Goal: Information Seeking & Learning: Learn about a topic

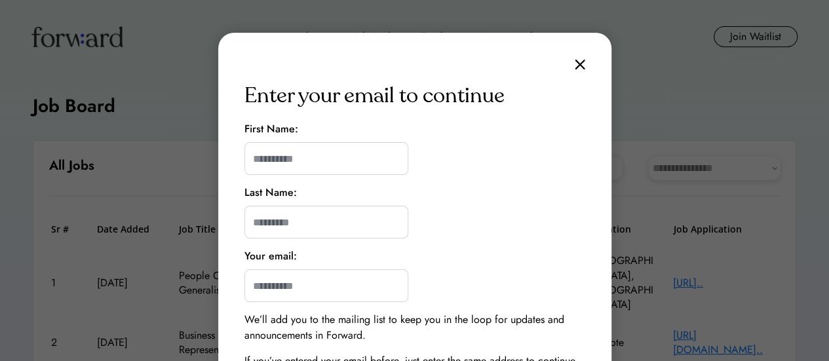
click at [580, 61] on img at bounding box center [580, 64] width 10 height 11
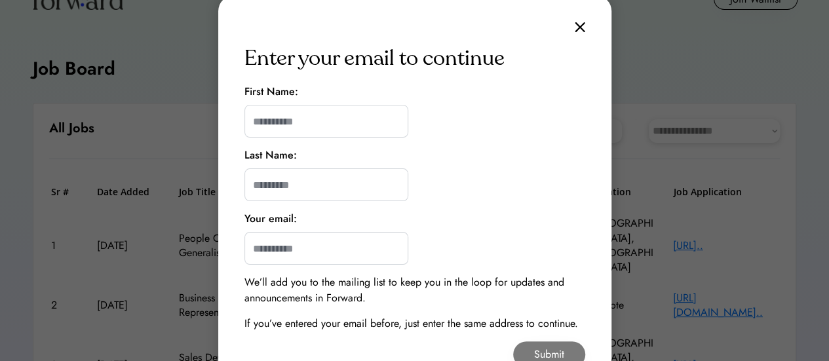
scroll to position [37, 0]
click at [359, 109] on input "input" at bounding box center [326, 121] width 164 height 33
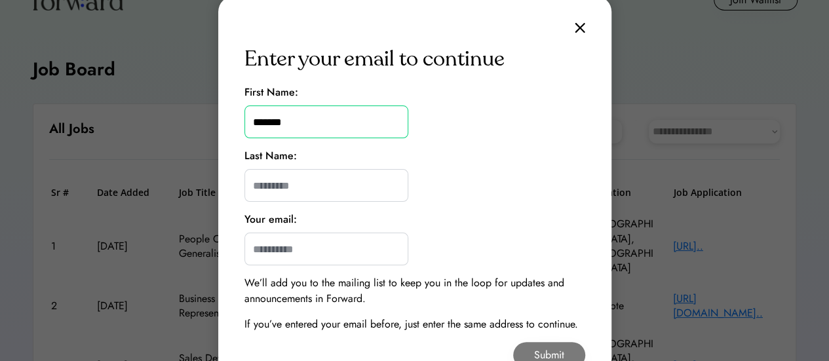
type input "*******"
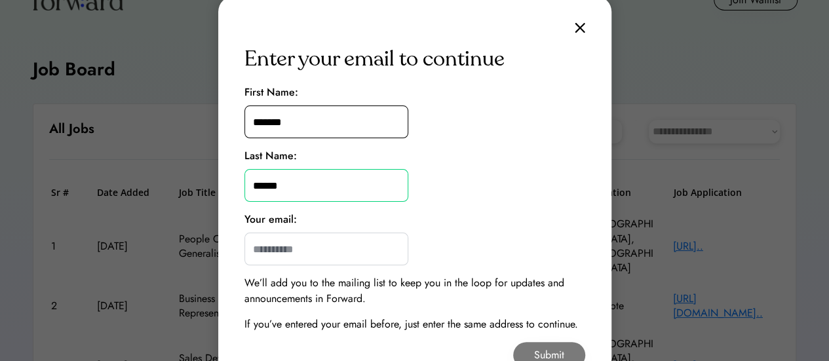
type input "******"
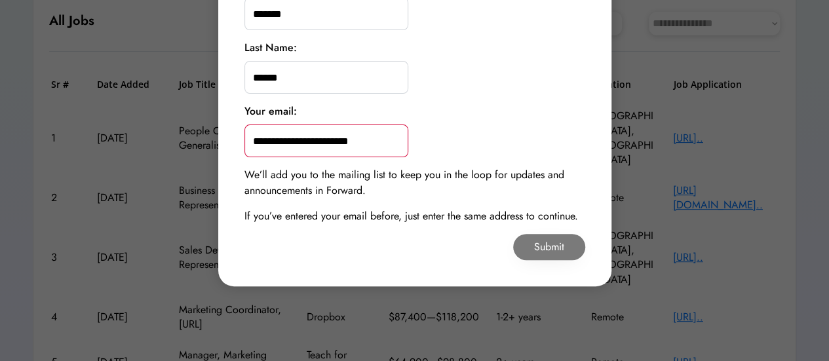
scroll to position [147, 0]
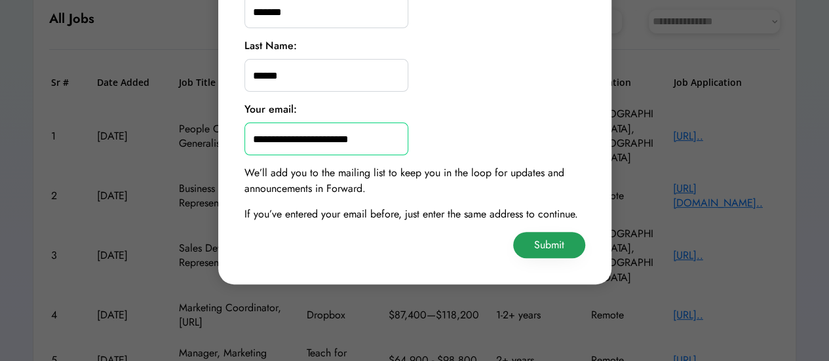
type input "**********"
click at [556, 247] on button "Submit" at bounding box center [549, 245] width 72 height 26
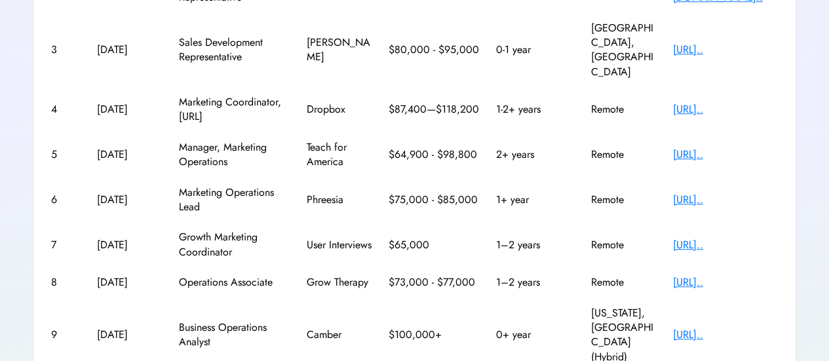
scroll to position [407, 0]
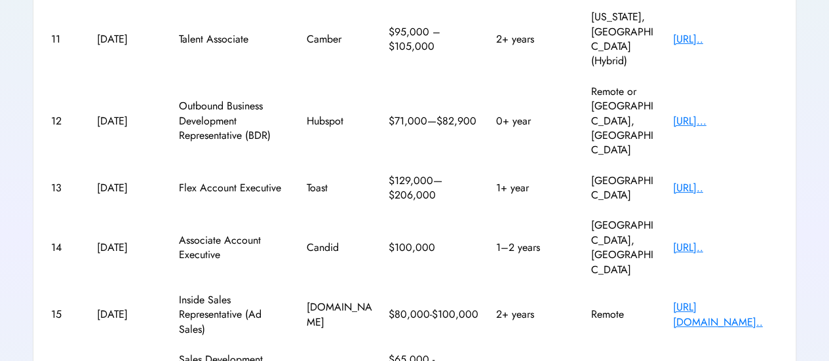
scroll to position [278, 0]
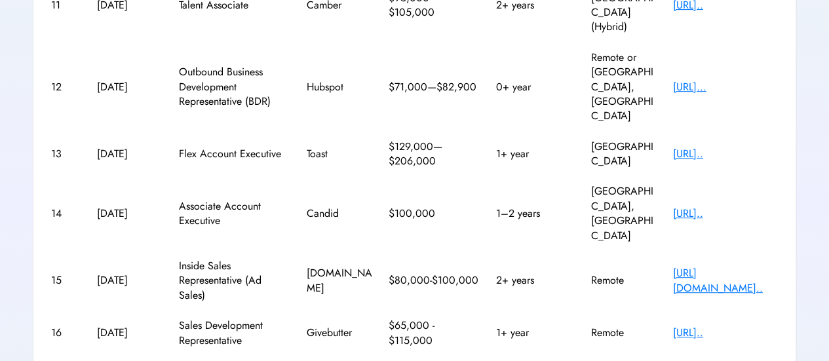
drag, startPoint x: 709, startPoint y: 282, endPoint x: 757, endPoint y: 282, distance: 47.8
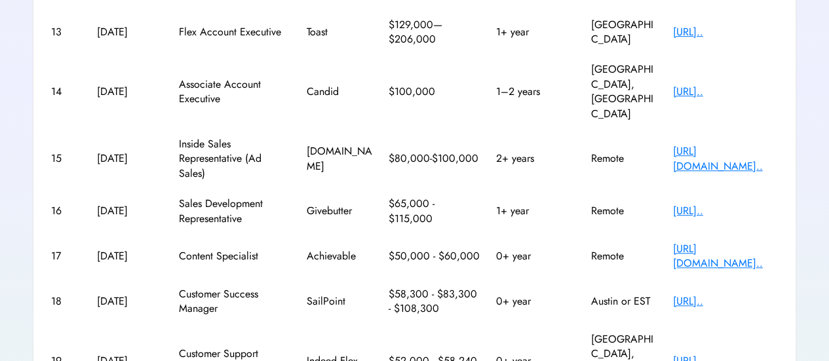
scroll to position [400, 0]
click at [753, 242] on div "[URL][DOMAIN_NAME].." at bounding box center [725, 256] width 105 height 29
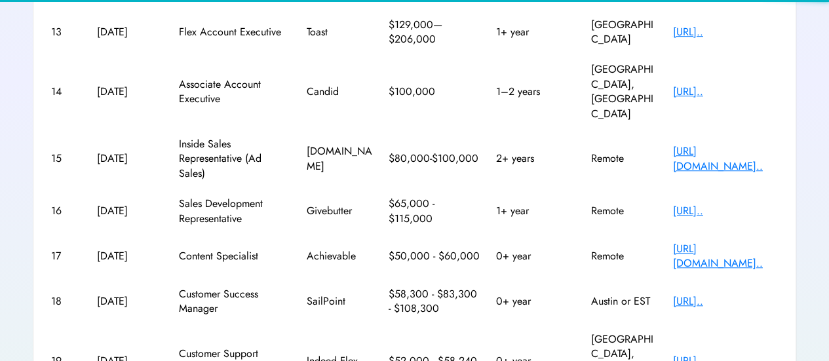
click at [753, 242] on div "[URL][DOMAIN_NAME].." at bounding box center [725, 256] width 105 height 29
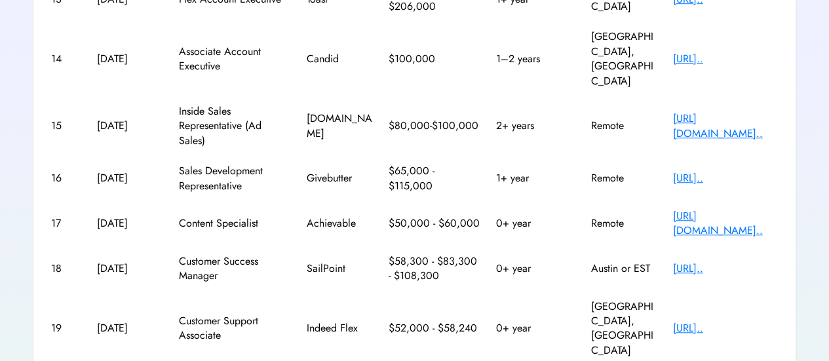
scroll to position [436, 0]
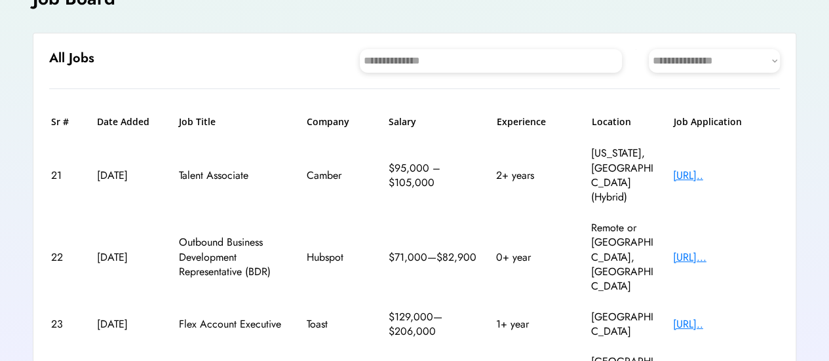
scroll to position [83, 0]
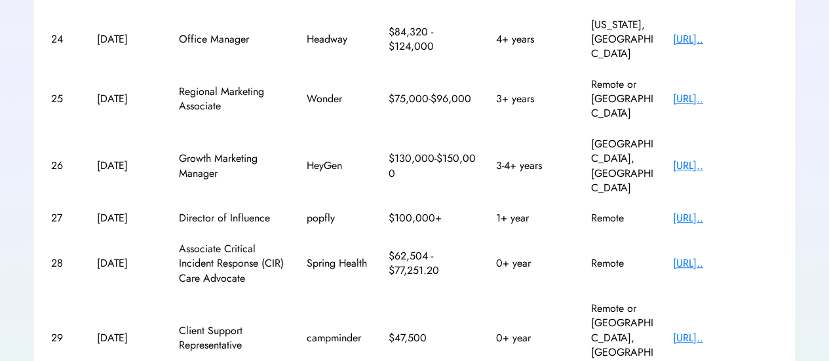
scroll to position [392, 0]
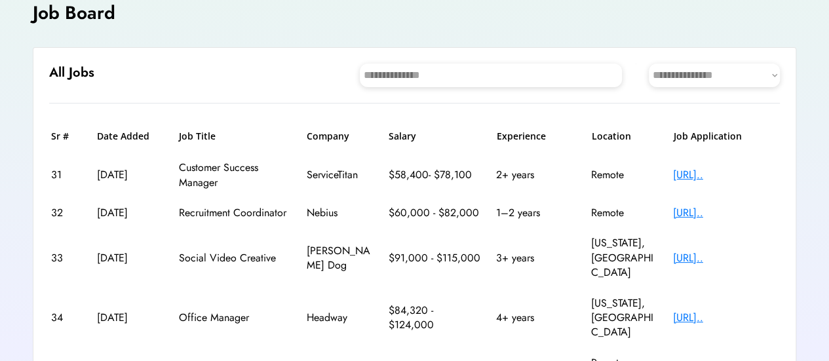
scroll to position [83, 0]
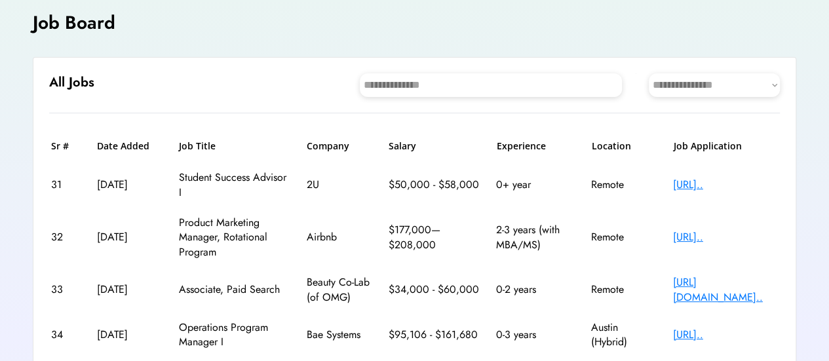
click at [727, 178] on div "[URL].." at bounding box center [725, 185] width 105 height 14
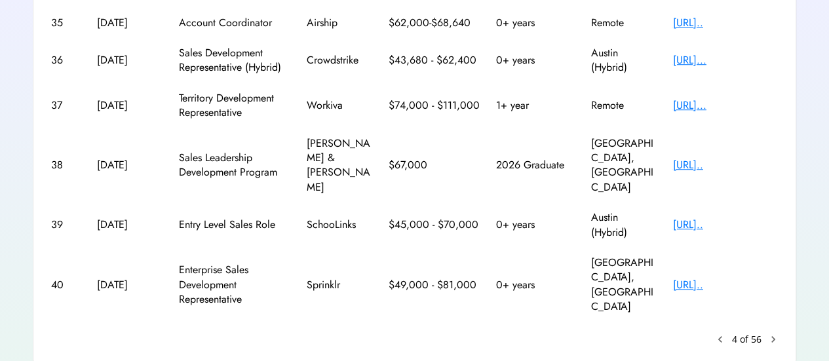
scroll to position [434, 0]
click at [773, 332] on text "chevron_right" at bounding box center [772, 338] width 13 height 13
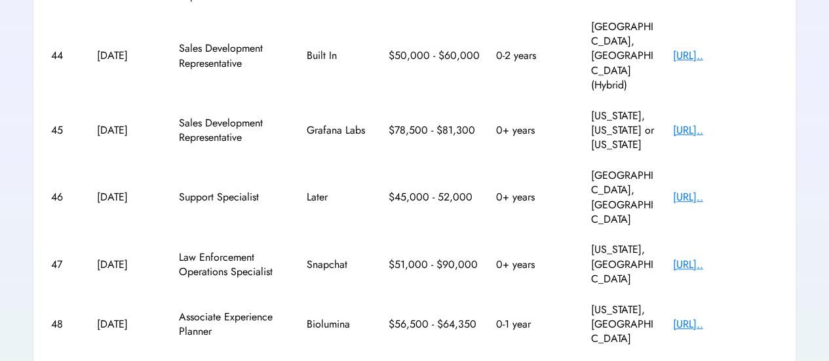
scroll to position [422, 0]
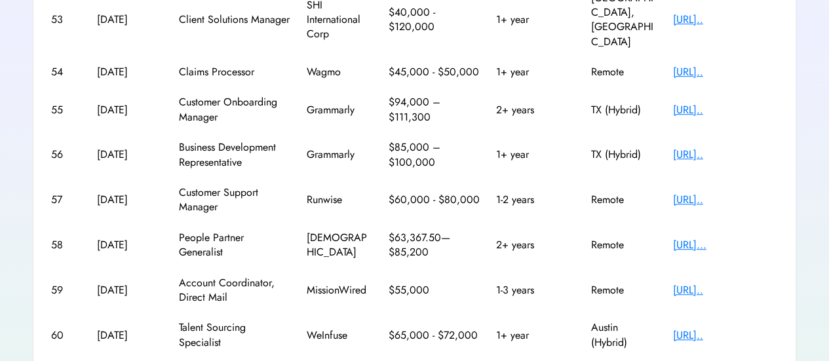
scroll to position [407, 0]
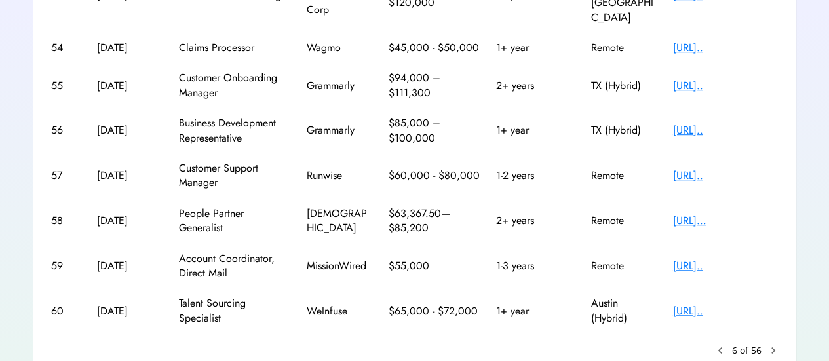
click at [773, 344] on text "chevron_right" at bounding box center [772, 350] width 13 height 13
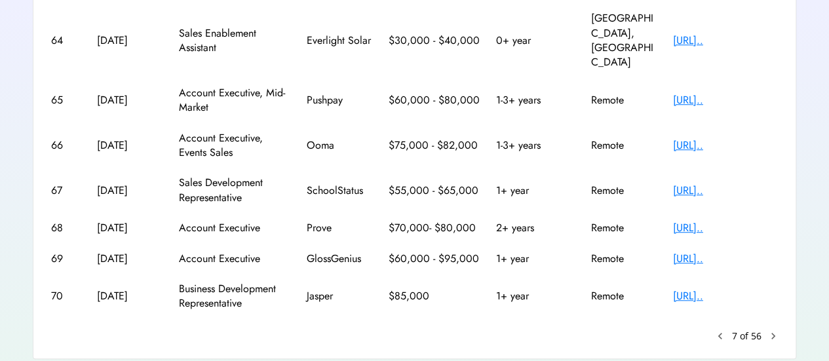
click at [772, 330] on text "chevron_right" at bounding box center [772, 336] width 13 height 13
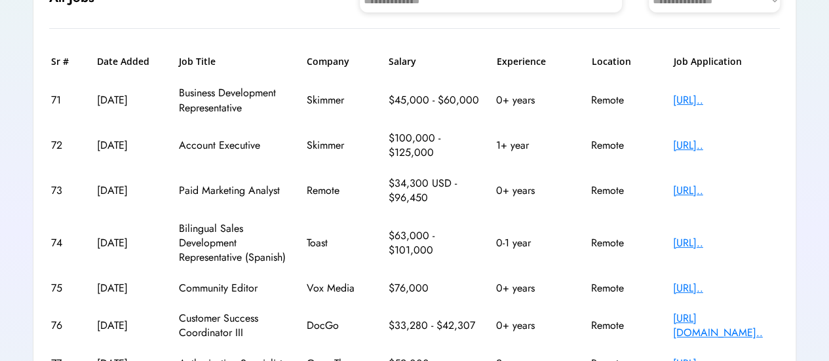
scroll to position [178, 0]
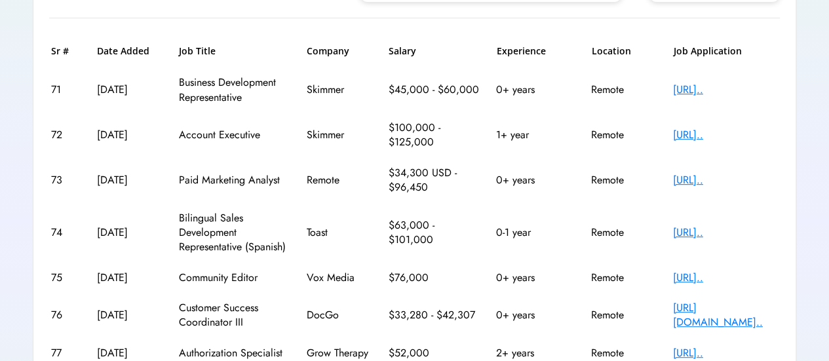
click at [704, 181] on div "[URL].." at bounding box center [725, 180] width 105 height 14
click at [689, 275] on div "[URL].." at bounding box center [725, 278] width 105 height 14
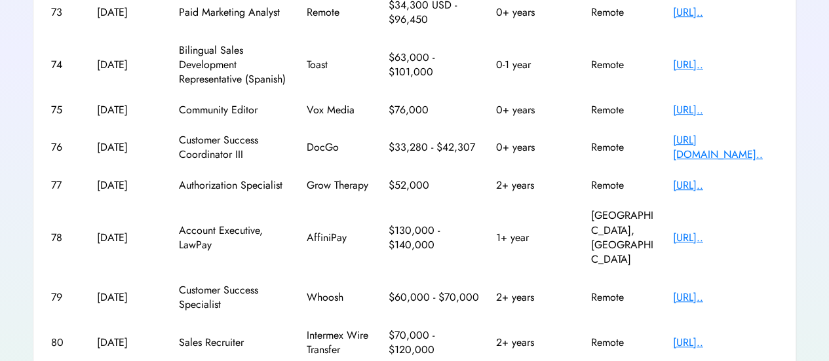
scroll to position [407, 0]
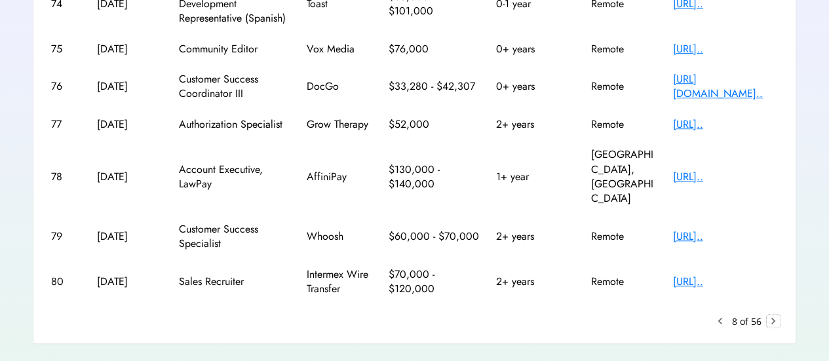
click at [778, 314] on text "chevron_right" at bounding box center [772, 320] width 13 height 13
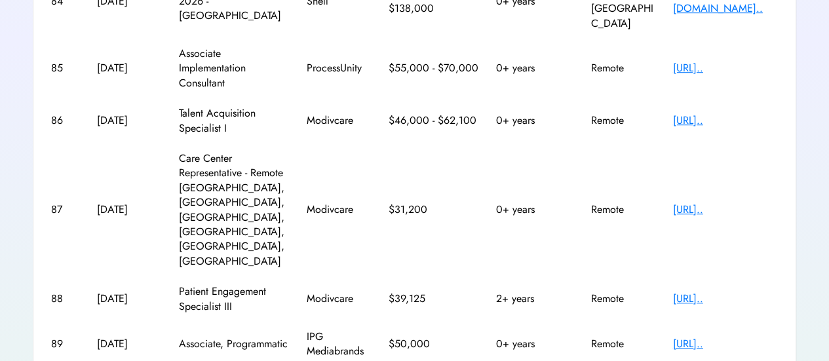
scroll to position [451, 0]
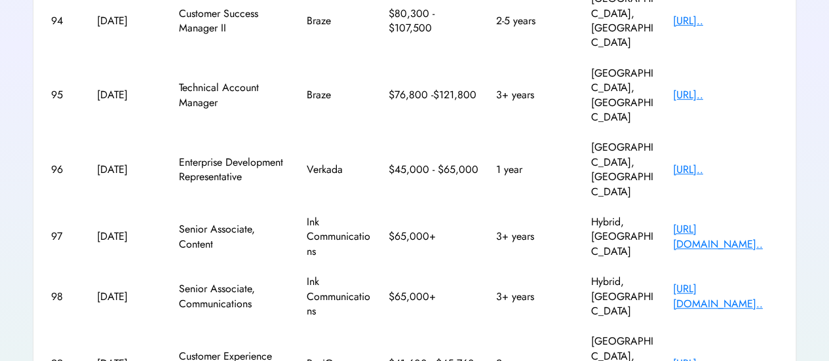
scroll to position [436, 0]
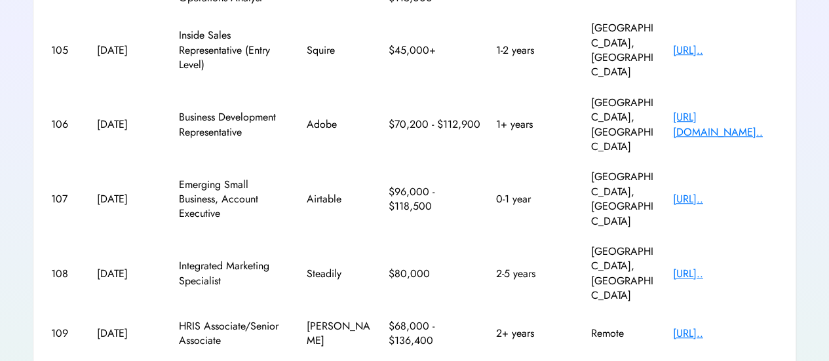
scroll to position [0, 0]
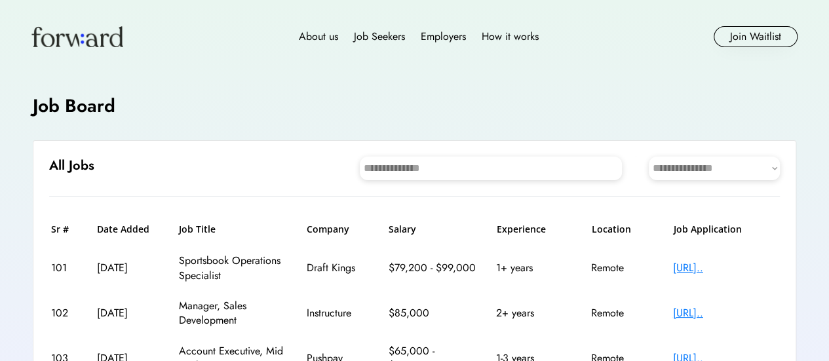
click at [737, 162] on select "**********" at bounding box center [714, 169] width 131 height 24
select select "********"
click at [649, 157] on select "**********" at bounding box center [714, 169] width 131 height 24
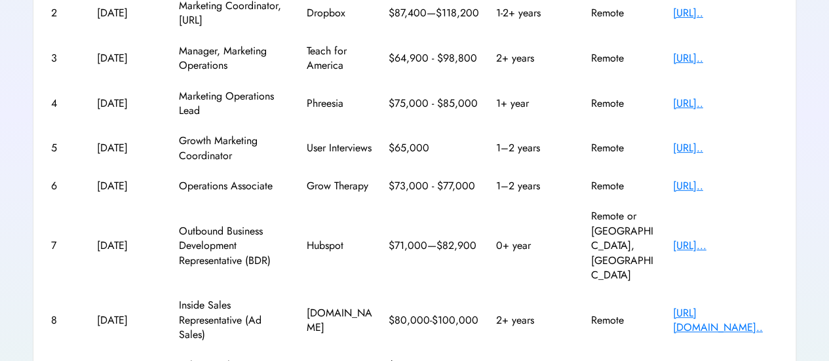
scroll to position [306, 0]
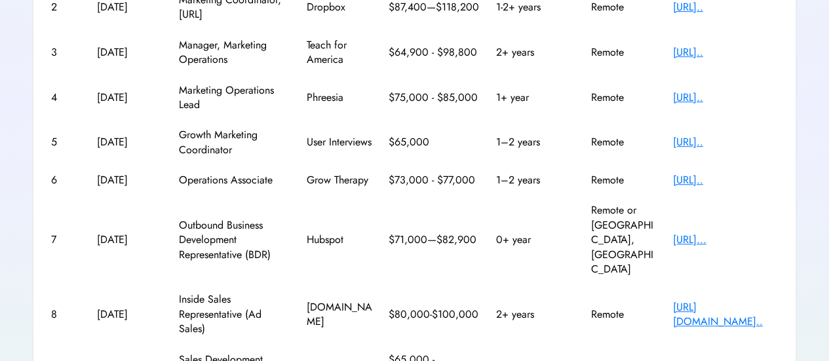
click at [714, 181] on div "[URL].." at bounding box center [725, 180] width 105 height 14
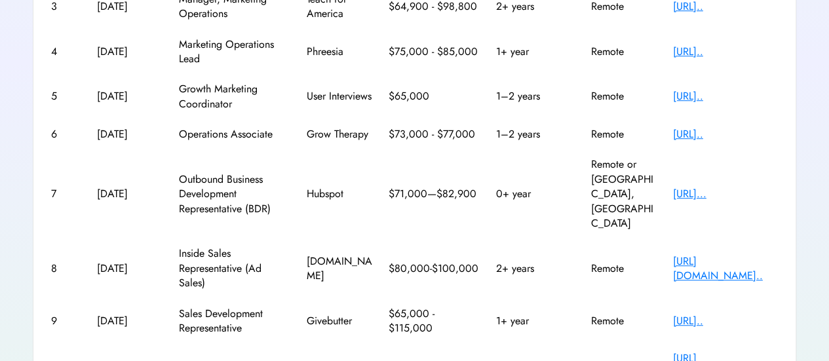
scroll to position [350, 0]
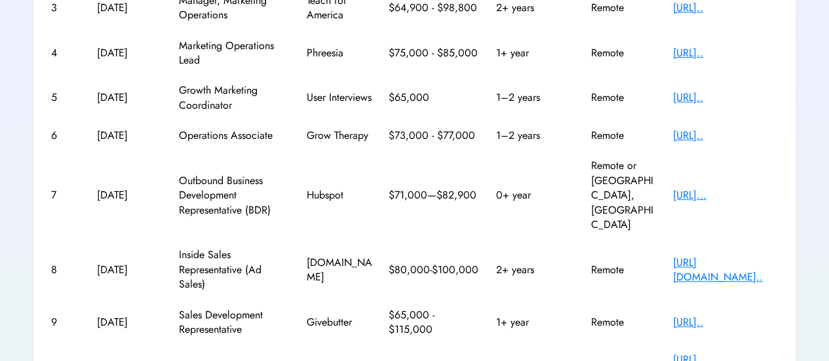
click at [700, 130] on div "[URL].." at bounding box center [725, 135] width 105 height 14
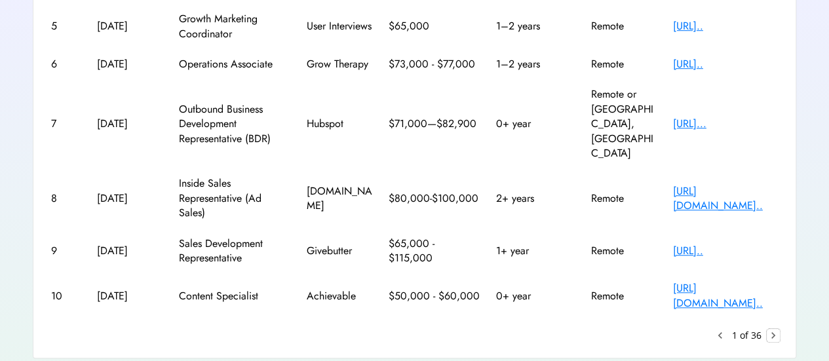
click at [773, 329] on text "chevron_right" at bounding box center [772, 335] width 13 height 13
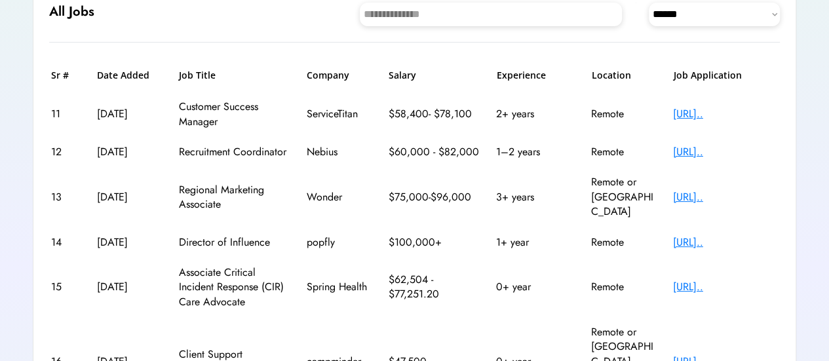
scroll to position [161, 0]
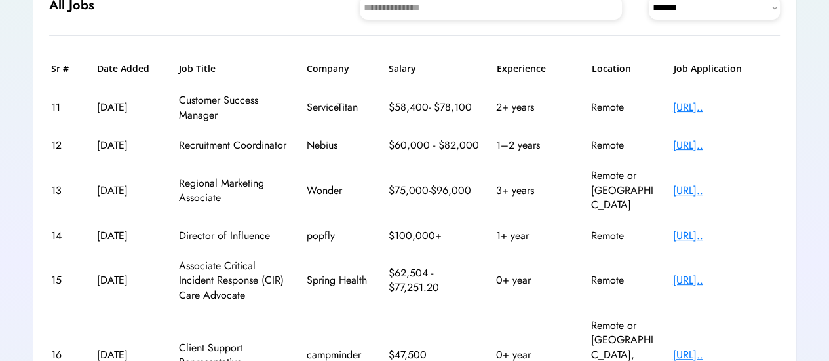
click at [753, 229] on div "[URL].." at bounding box center [725, 236] width 105 height 14
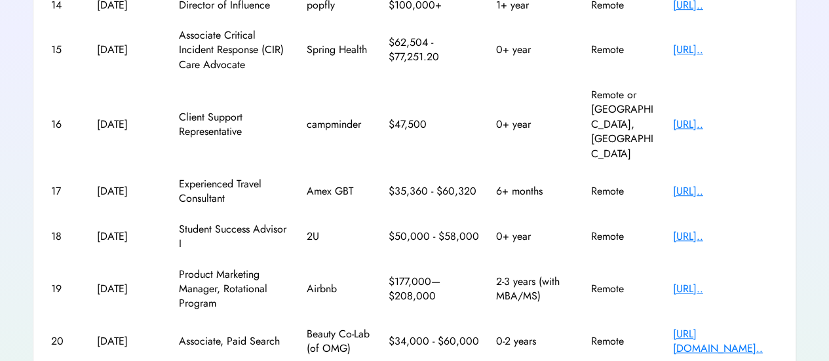
scroll to position [422, 0]
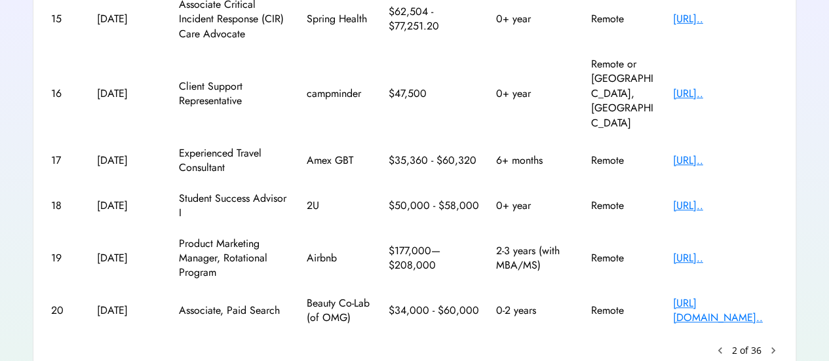
click at [772, 344] on text "chevron_right" at bounding box center [772, 350] width 13 height 13
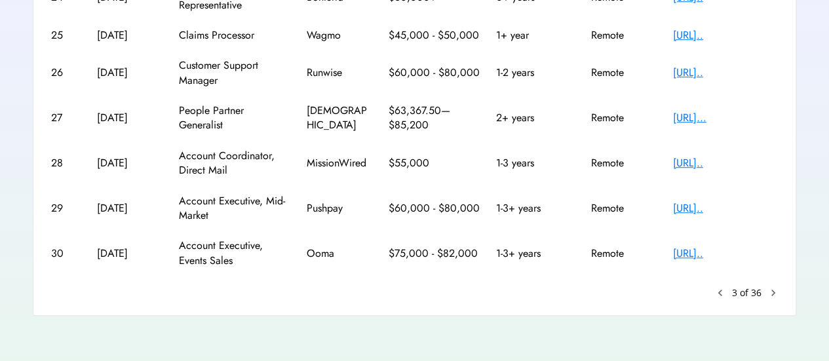
scroll to position [392, 0]
click at [723, 293] on text "keyboard_arrow_left" at bounding box center [719, 292] width 13 height 13
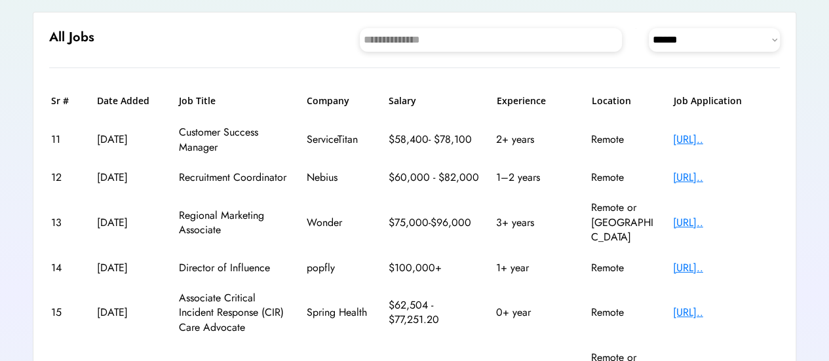
scroll to position [130, 0]
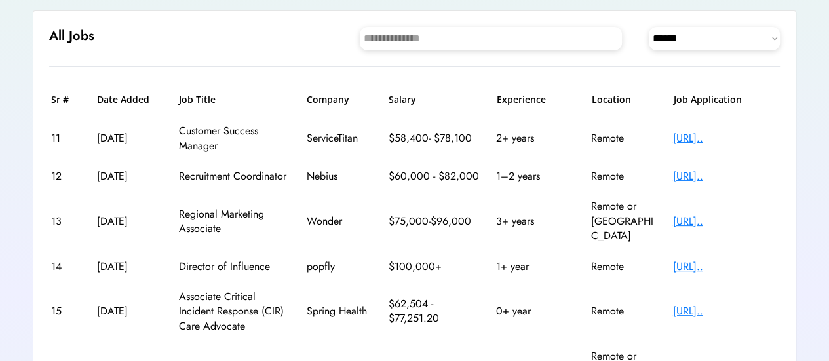
click at [700, 259] on div "[URL].." at bounding box center [725, 266] width 105 height 14
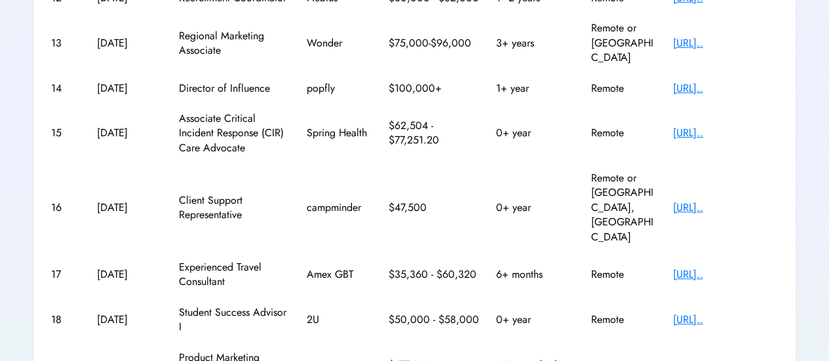
scroll to position [309, 0]
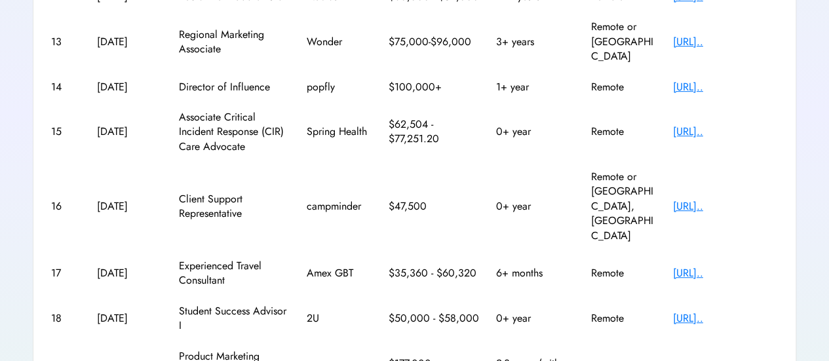
click at [717, 199] on div "[URL].." at bounding box center [725, 206] width 105 height 14
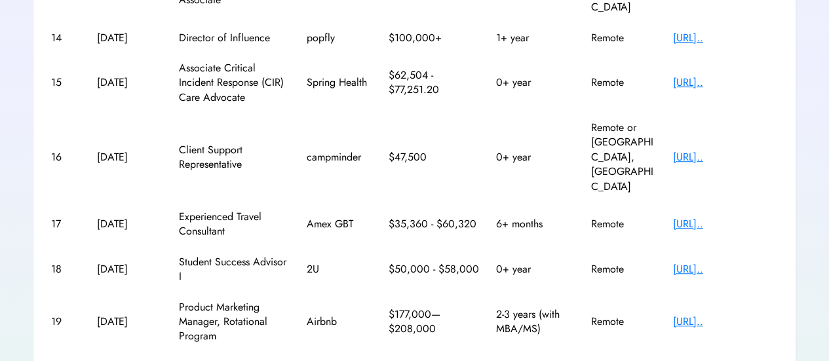
scroll to position [362, 0]
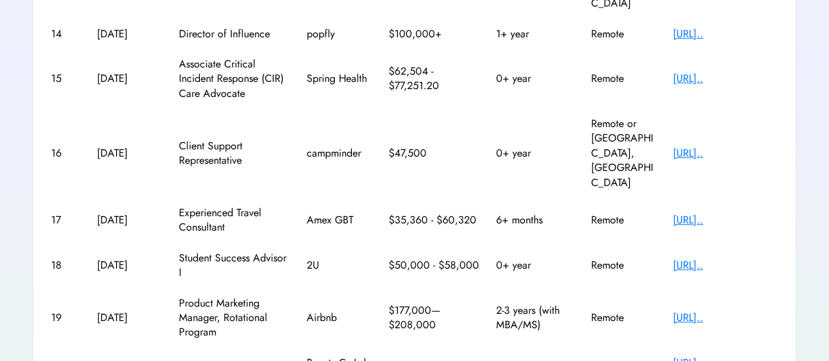
click at [687, 258] on div "[URL].." at bounding box center [725, 265] width 105 height 14
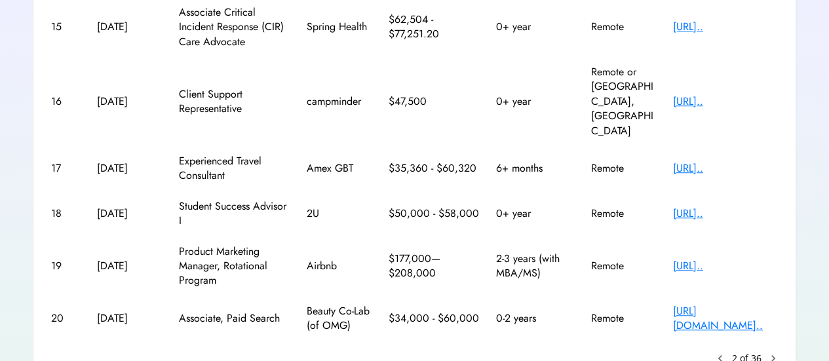
scroll to position [422, 0]
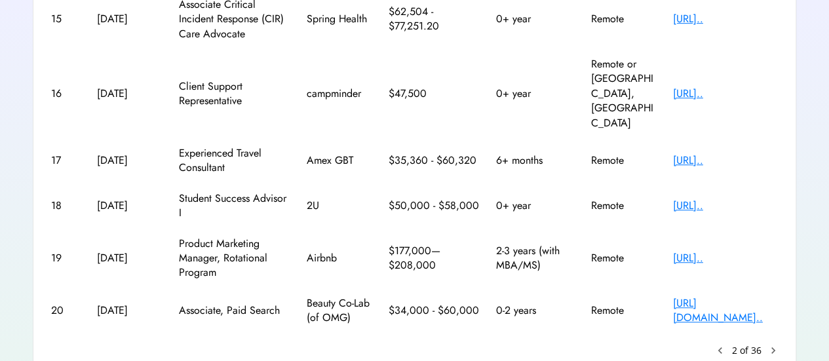
click at [721, 296] on div "[URL][DOMAIN_NAME].." at bounding box center [725, 310] width 105 height 29
click at [776, 344] on text "chevron_right" at bounding box center [772, 350] width 13 height 13
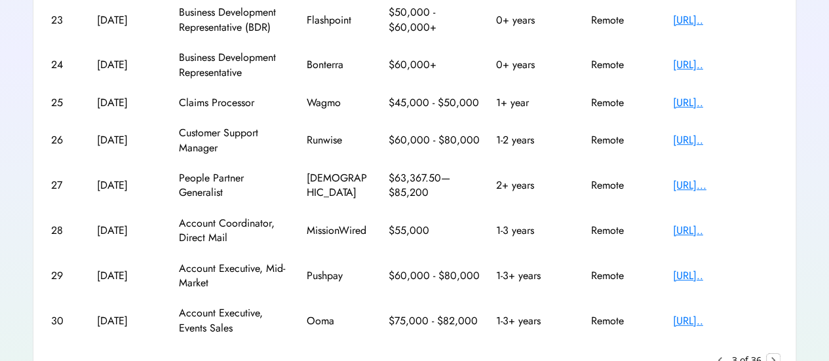
scroll to position [392, 0]
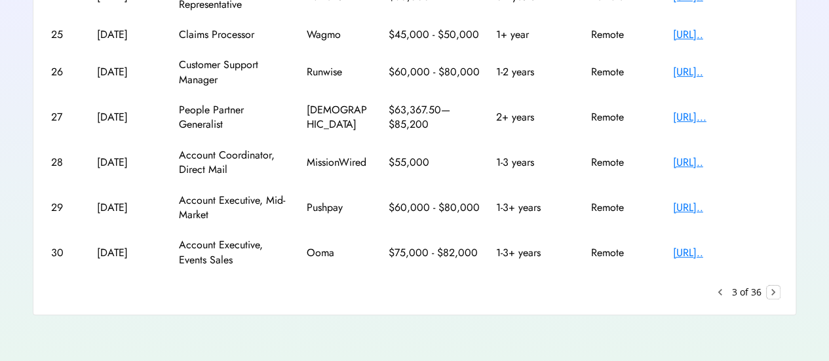
click at [772, 294] on text "chevron_right" at bounding box center [772, 292] width 13 height 13
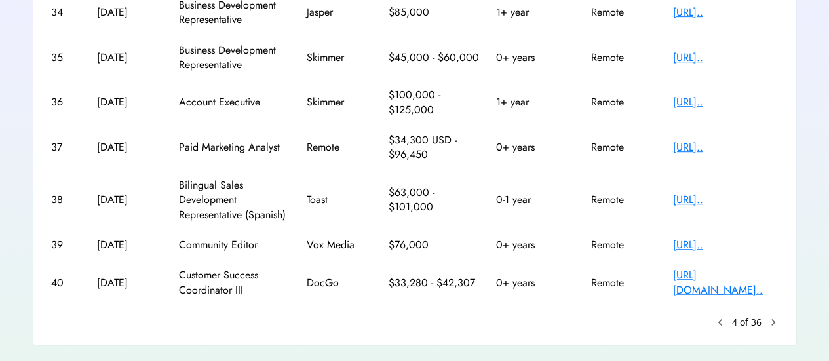
scroll to position [363, 0]
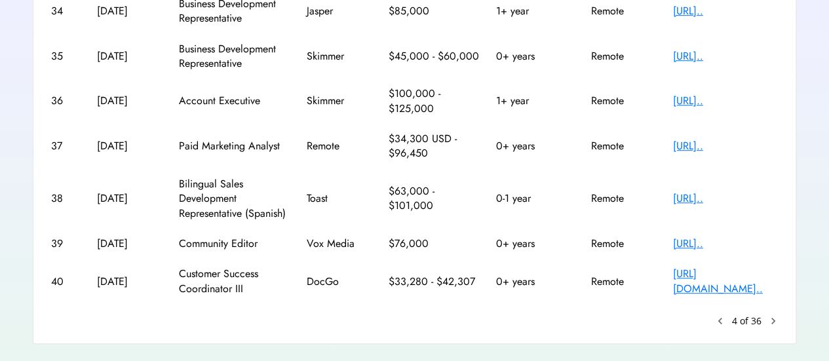
click at [777, 320] on text "chevron_right" at bounding box center [772, 320] width 13 height 13
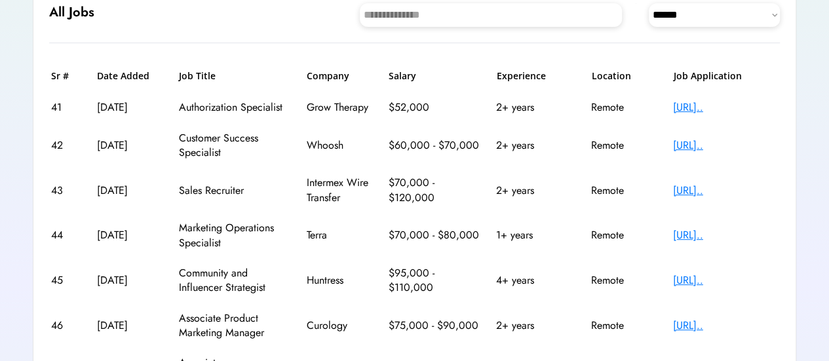
scroll to position [155, 0]
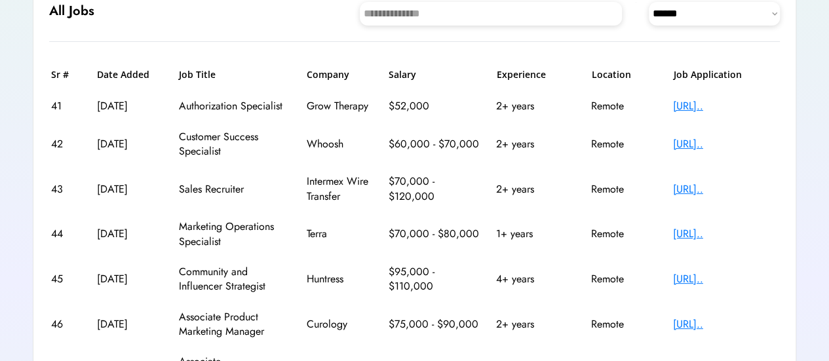
click at [744, 239] on div "[URL].." at bounding box center [725, 234] width 105 height 14
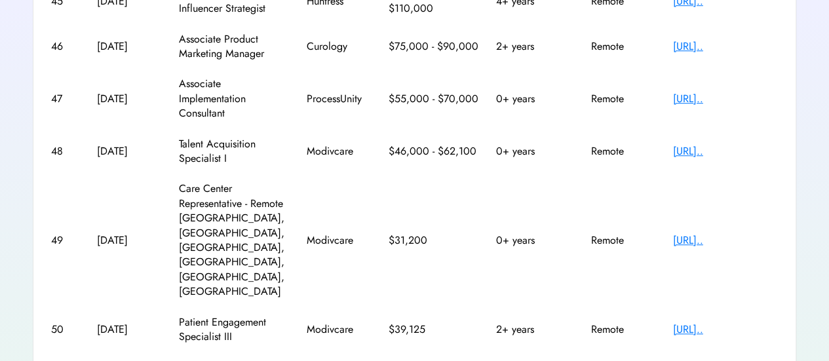
scroll to position [433, 0]
click at [774, 360] on text "chevron_right" at bounding box center [772, 368] width 13 height 13
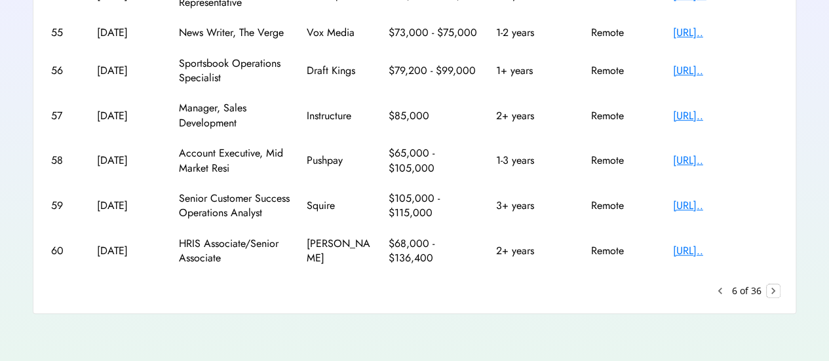
scroll to position [422, 0]
click at [776, 292] on text "chevron_right" at bounding box center [772, 290] width 13 height 13
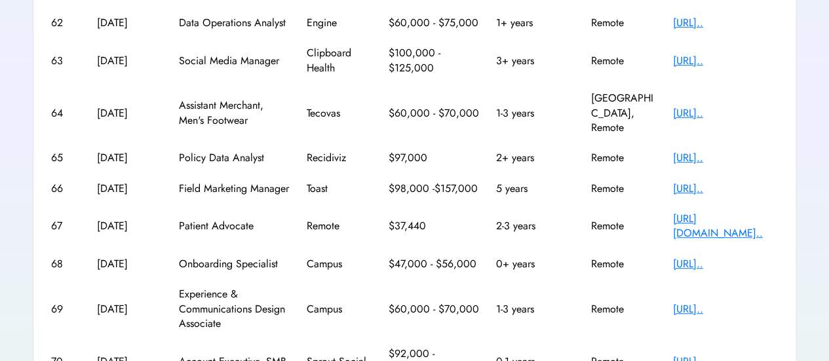
scroll to position [377, 0]
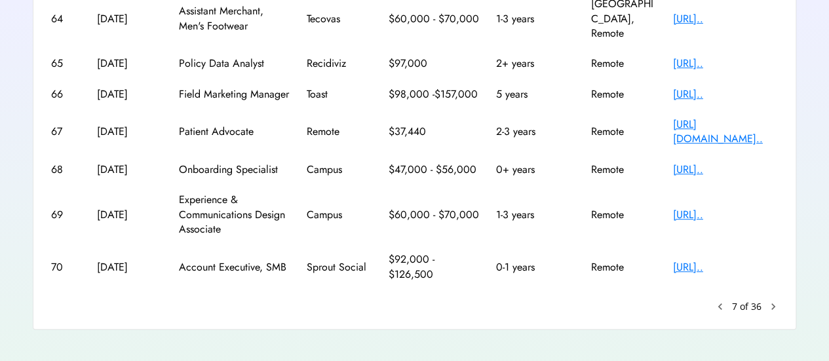
click at [776, 300] on text "chevron_right" at bounding box center [772, 306] width 13 height 13
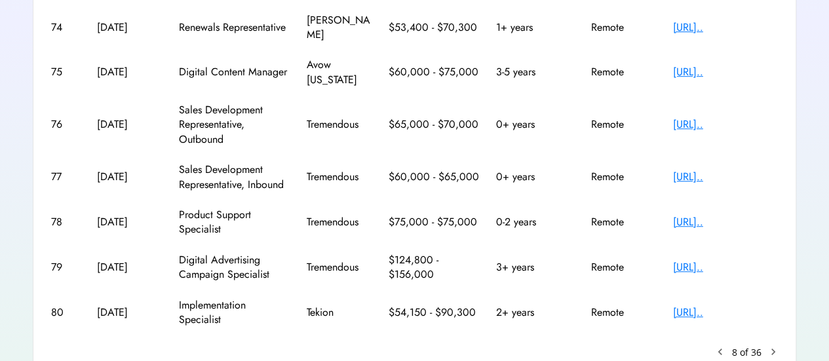
scroll to position [422, 0]
